Goal: Information Seeking & Learning: Learn about a topic

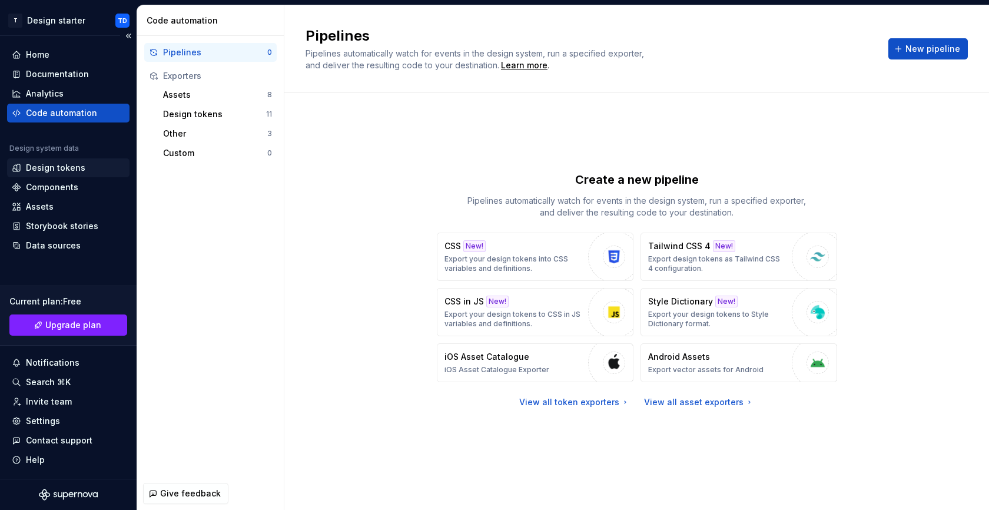
click at [61, 166] on div "Design tokens" at bounding box center [55, 168] width 59 height 12
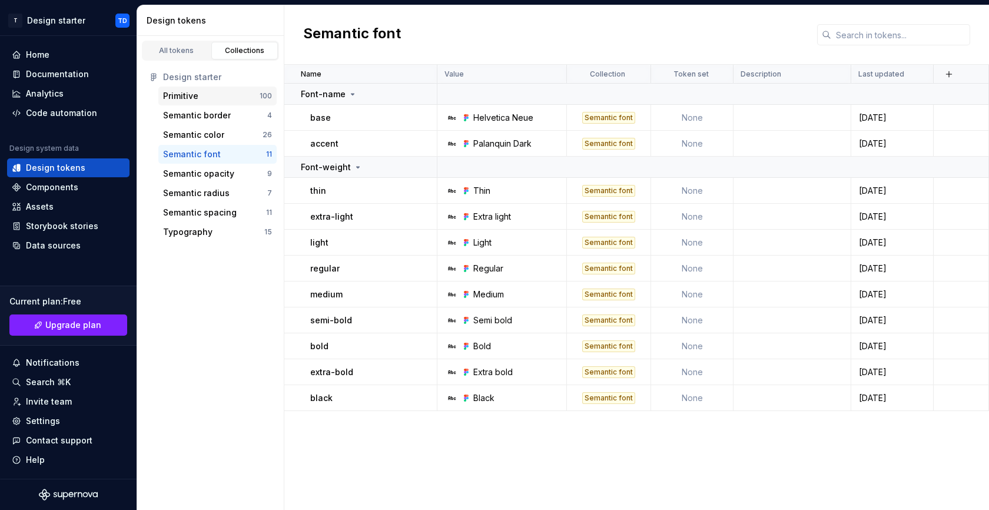
click at [193, 98] on div "Primitive" at bounding box center [180, 96] width 35 height 12
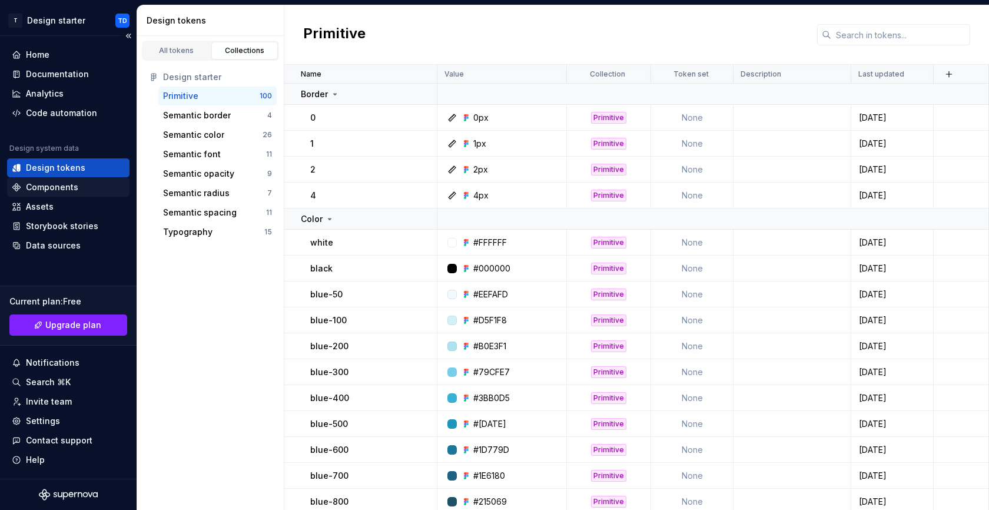
click at [49, 188] on div "Components" at bounding box center [52, 187] width 52 height 12
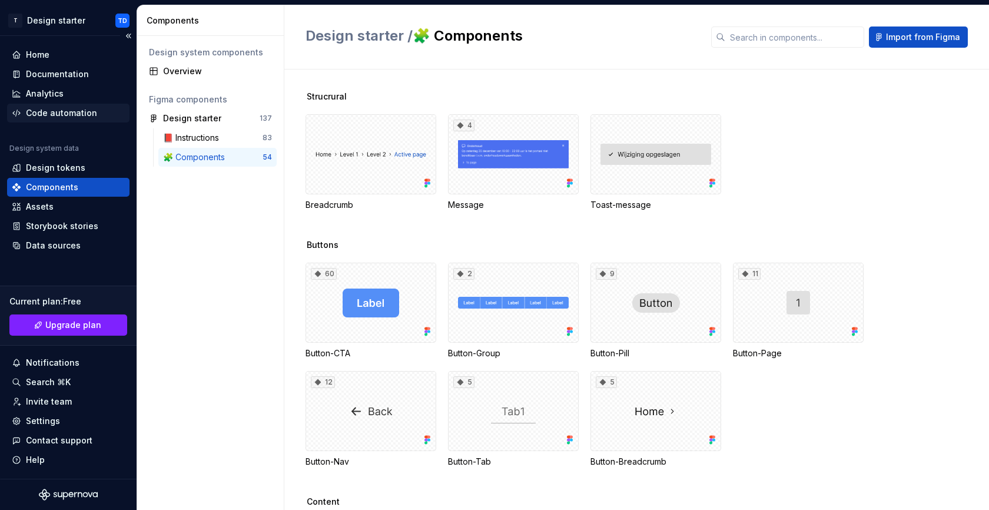
click at [72, 112] on div "Code automation" at bounding box center [61, 113] width 71 height 12
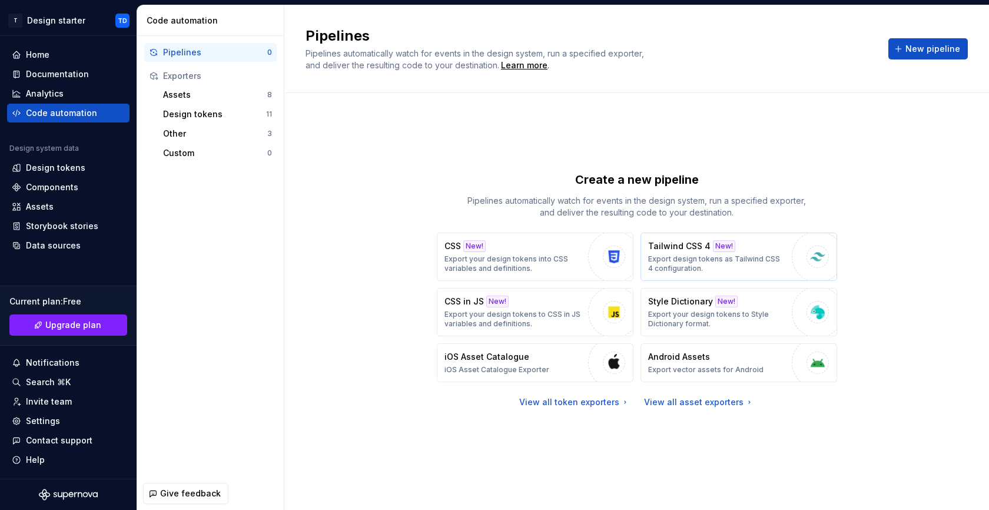
click at [669, 252] on div "Tailwind CSS 4 New! Export design tokens as Tailwind CSS 4 configuration." at bounding box center [717, 256] width 138 height 33
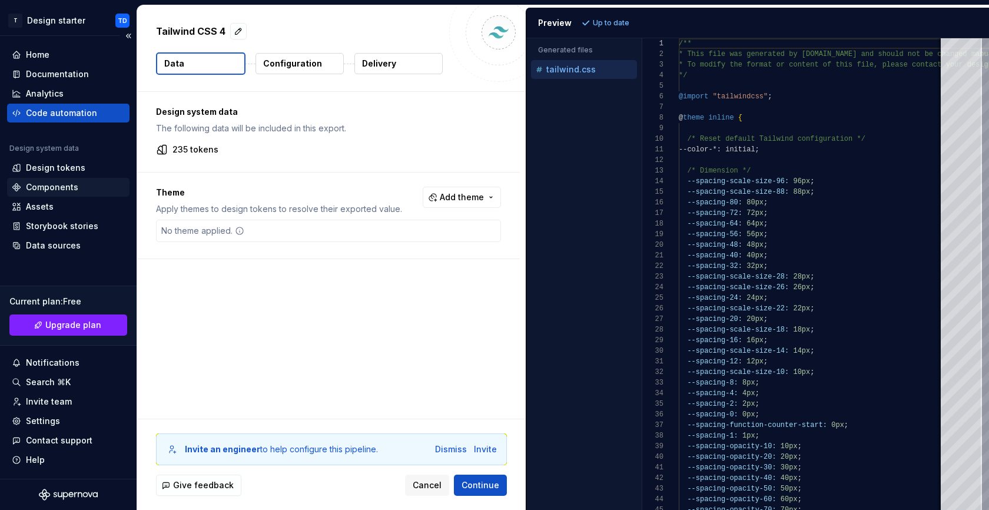
click at [64, 190] on div "Components" at bounding box center [52, 187] width 52 height 12
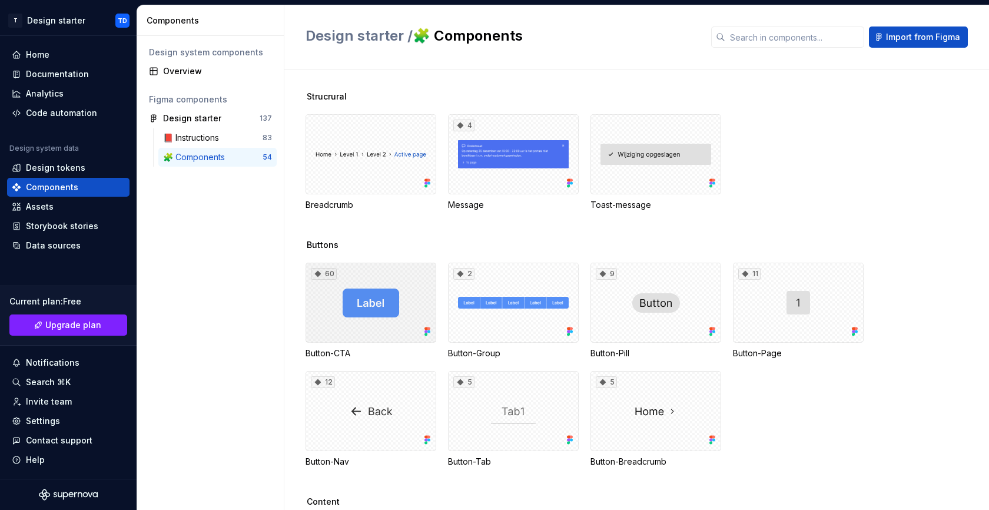
click at [368, 295] on div "60" at bounding box center [371, 303] width 131 height 80
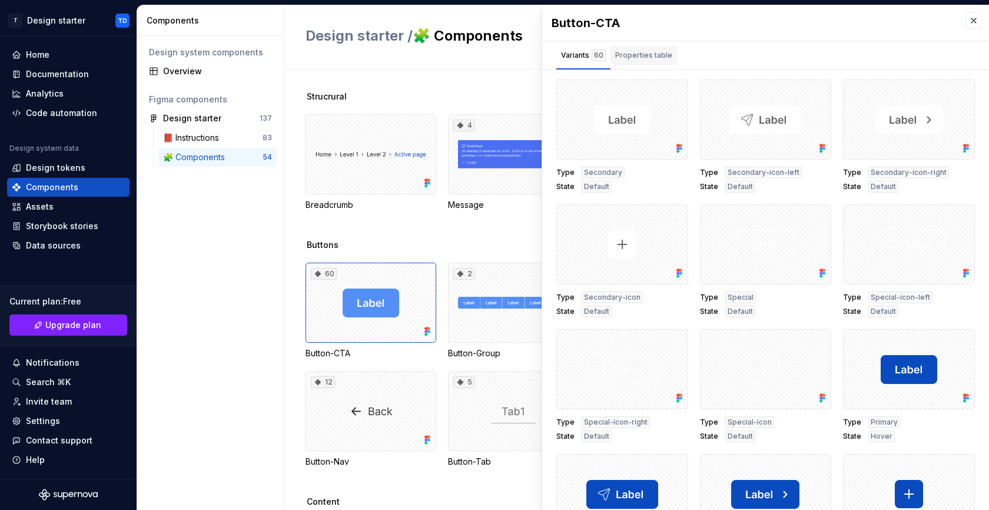
click at [647, 57] on div "Properties table" at bounding box center [643, 55] width 57 height 12
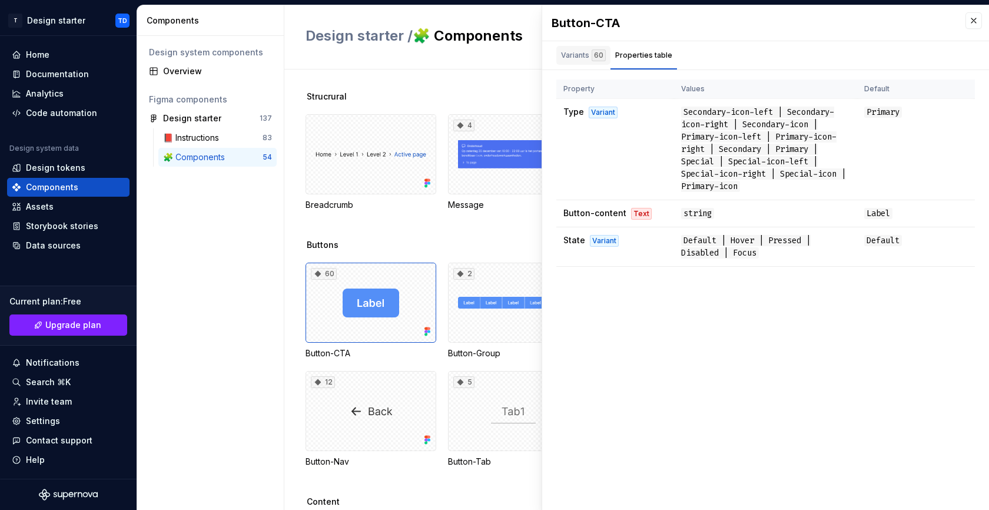
click at [572, 55] on div "Variants 60" at bounding box center [583, 55] width 45 height 12
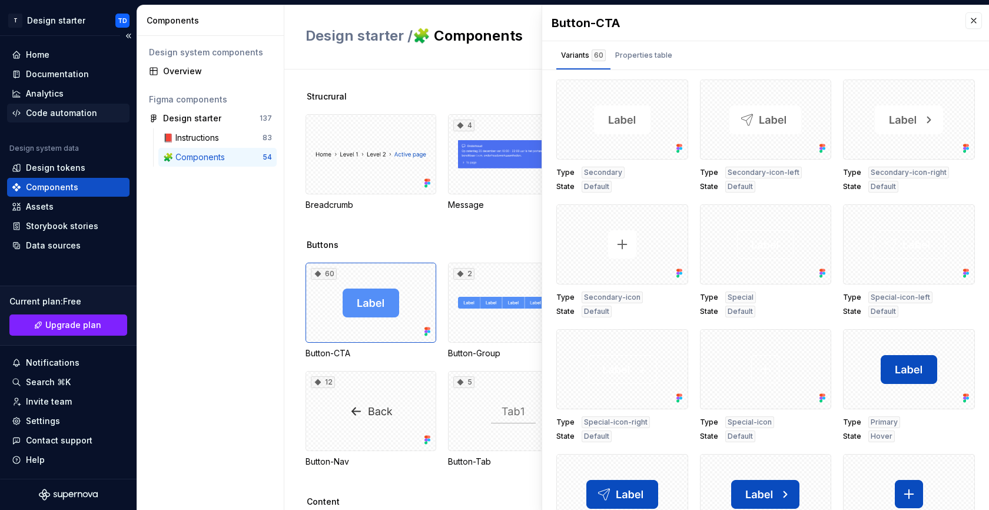
click at [50, 111] on div "Code automation" at bounding box center [61, 113] width 71 height 12
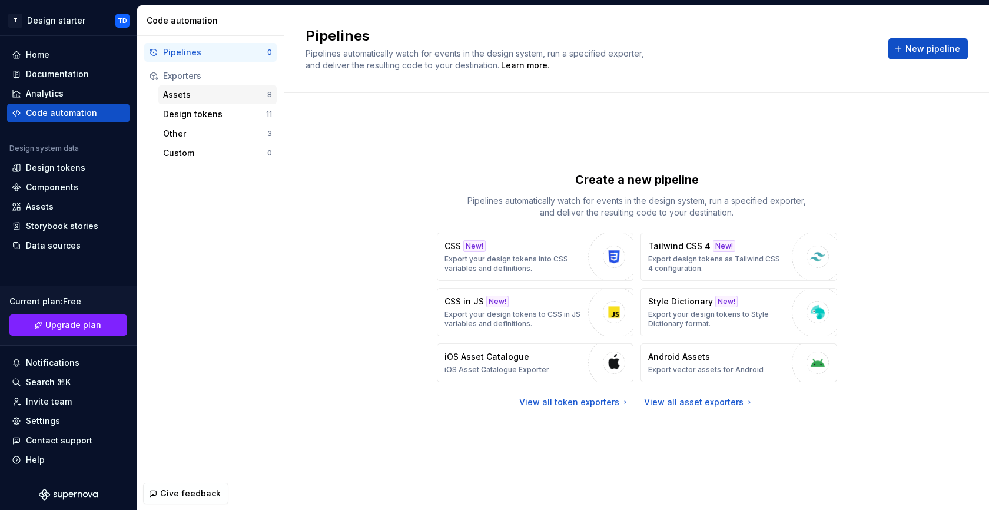
click at [187, 94] on div "Assets" at bounding box center [215, 95] width 104 height 12
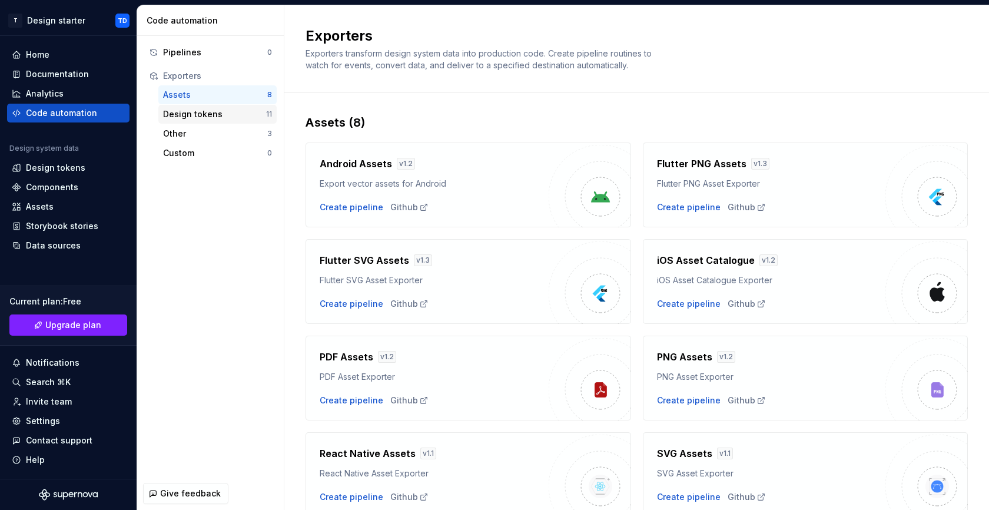
click at [187, 116] on div "Design tokens" at bounding box center [214, 114] width 103 height 12
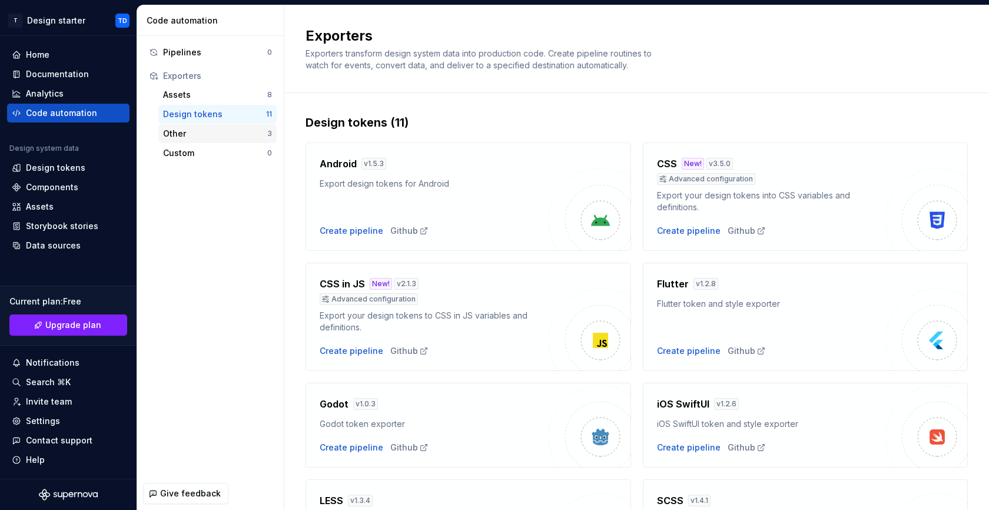
click at [181, 132] on div "Other" at bounding box center [215, 134] width 104 height 12
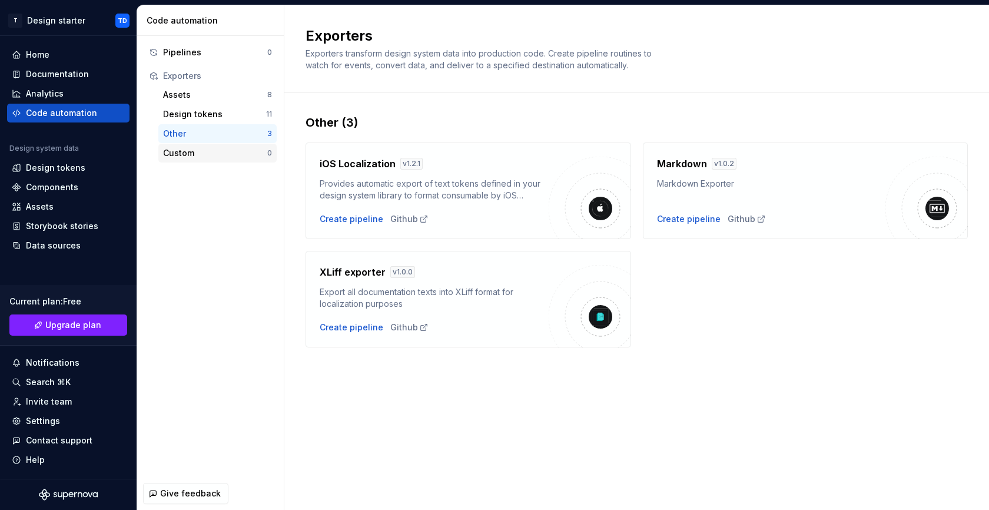
click at [183, 155] on div "Custom" at bounding box center [215, 153] width 104 height 12
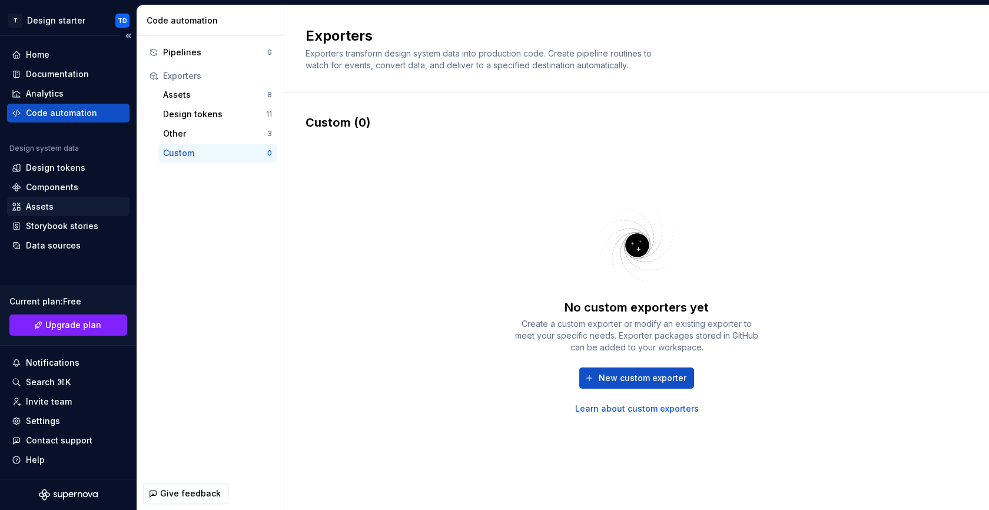
click at [48, 203] on div "Assets" at bounding box center [40, 207] width 28 height 12
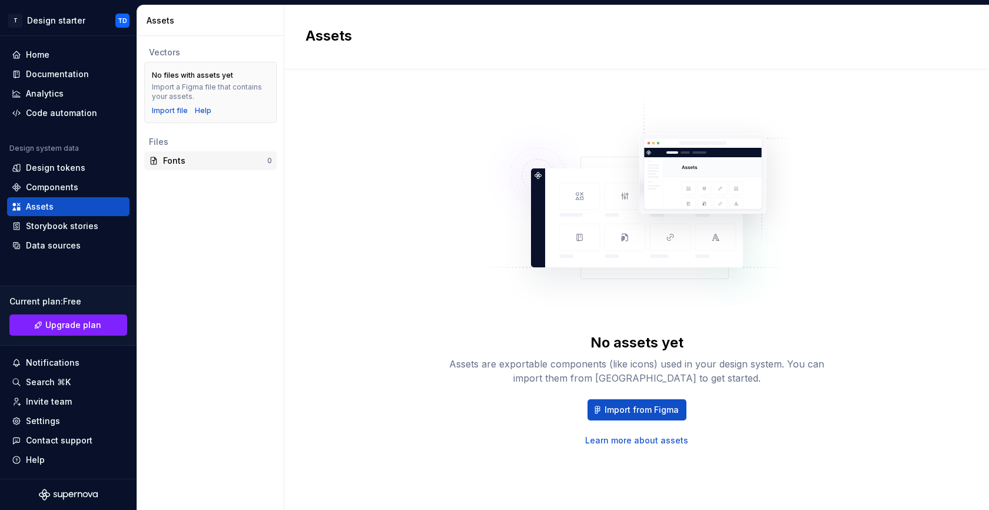
click at [177, 160] on div "Fonts" at bounding box center [215, 161] width 104 height 12
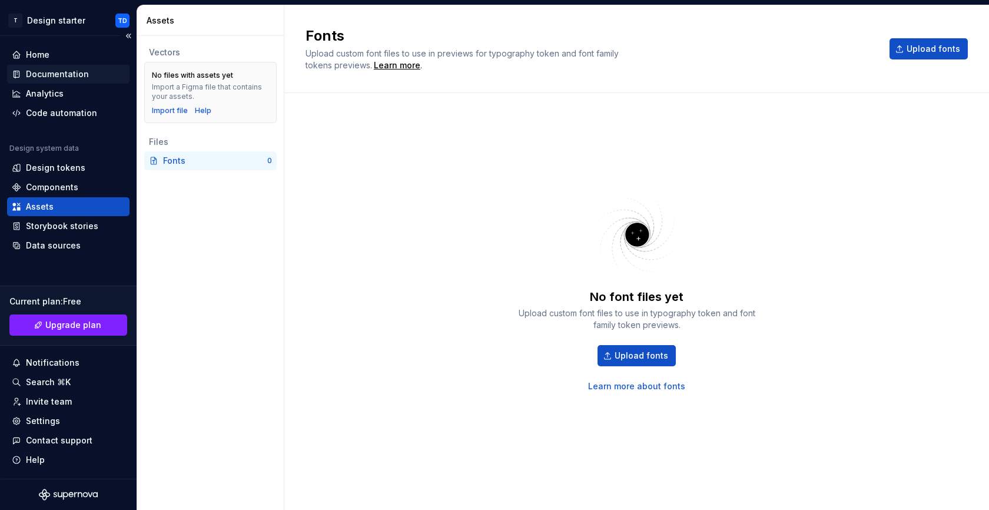
click at [72, 74] on div "Documentation" at bounding box center [57, 74] width 63 height 12
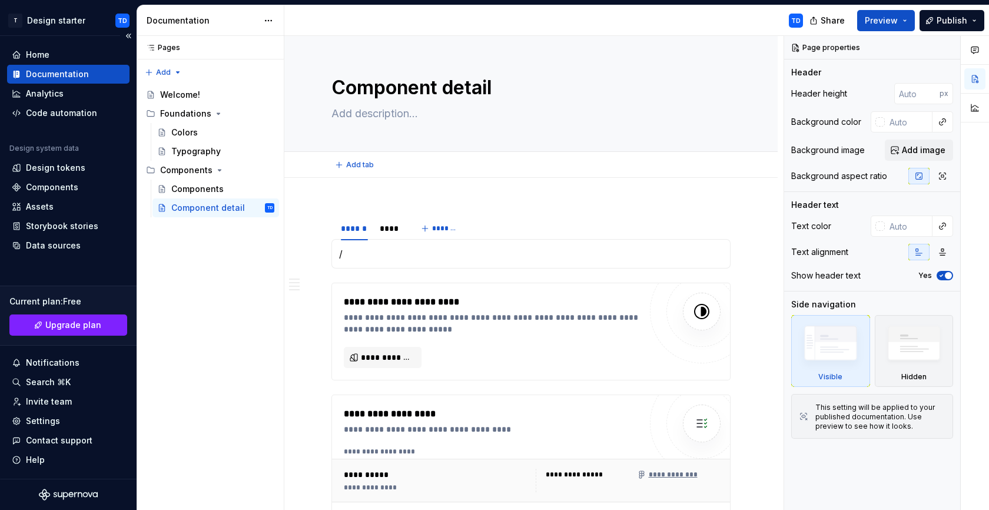
type textarea "*"
click at [73, 170] on div "Design tokens" at bounding box center [55, 168] width 59 height 12
